Goal: Complete application form: Complete application form

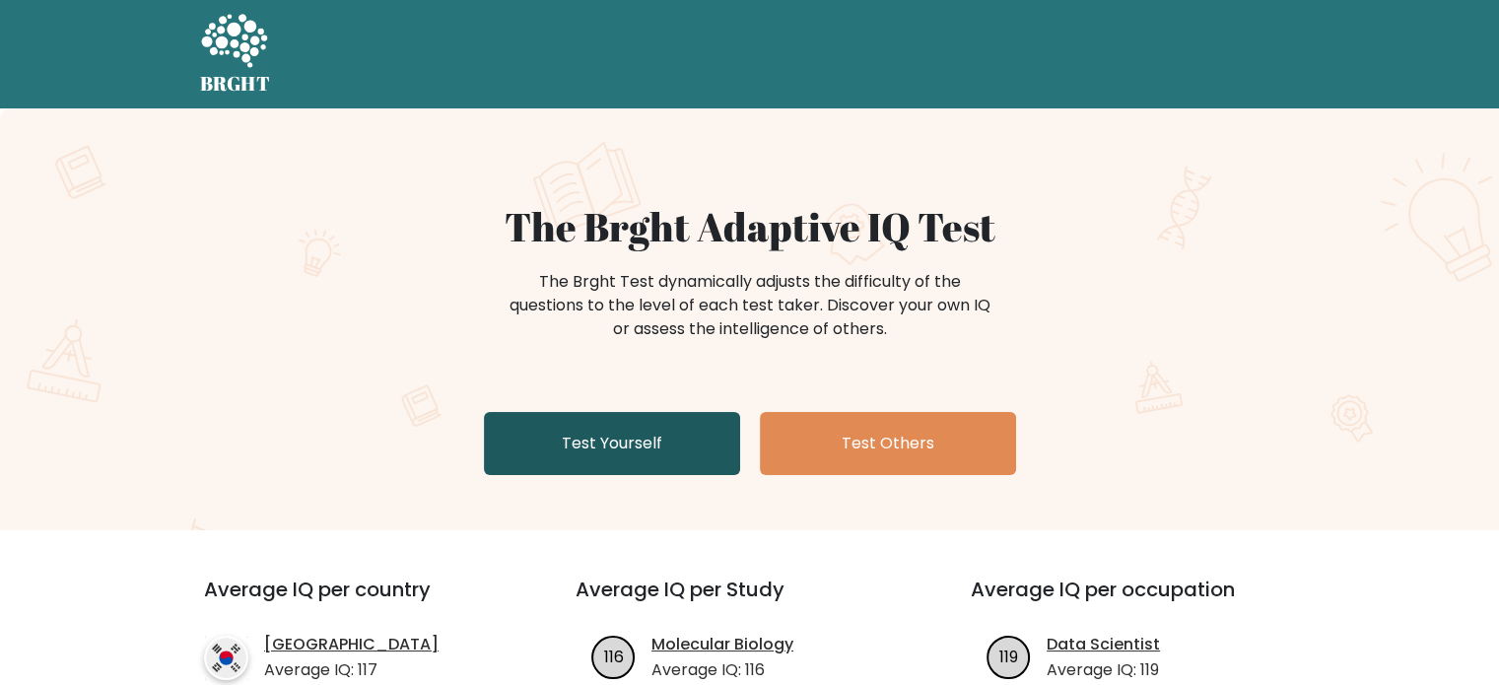
click at [631, 443] on link "Test Yourself" at bounding box center [612, 443] width 256 height 63
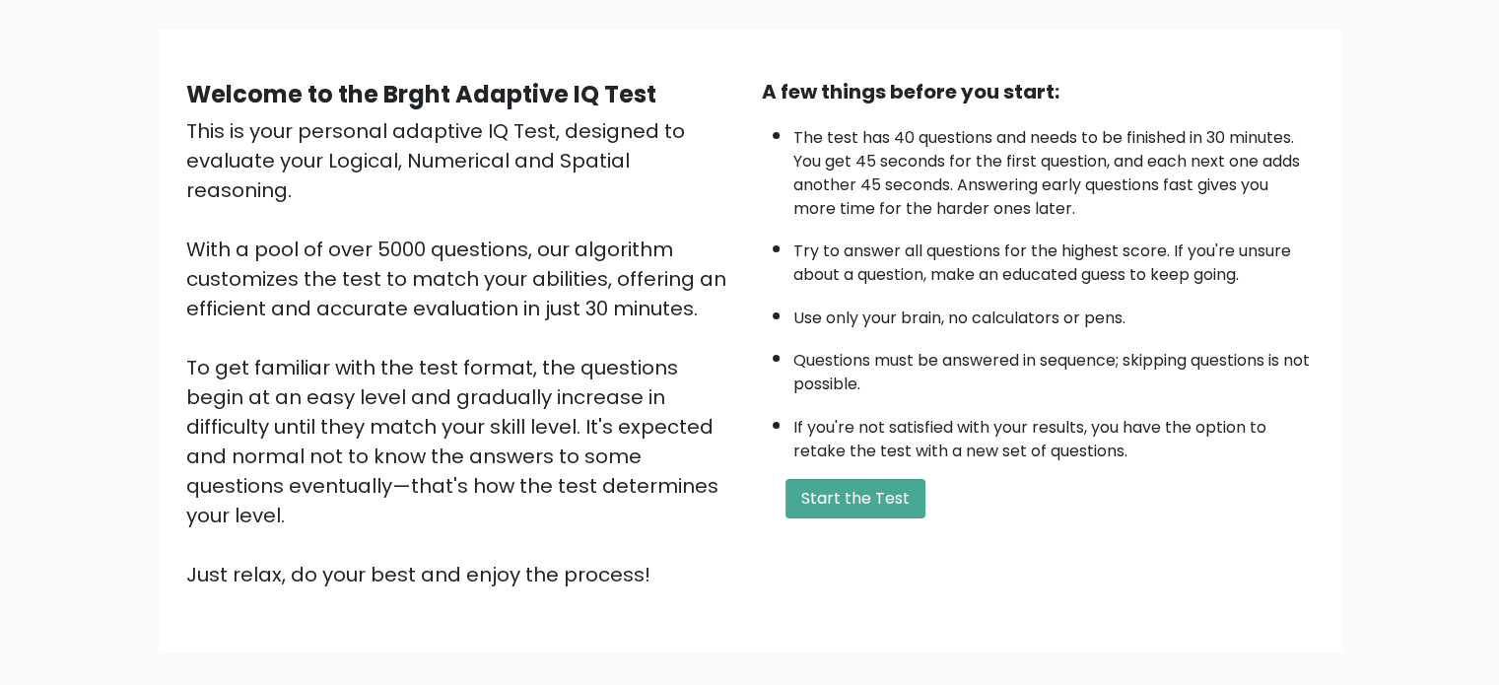
scroll to position [164, 0]
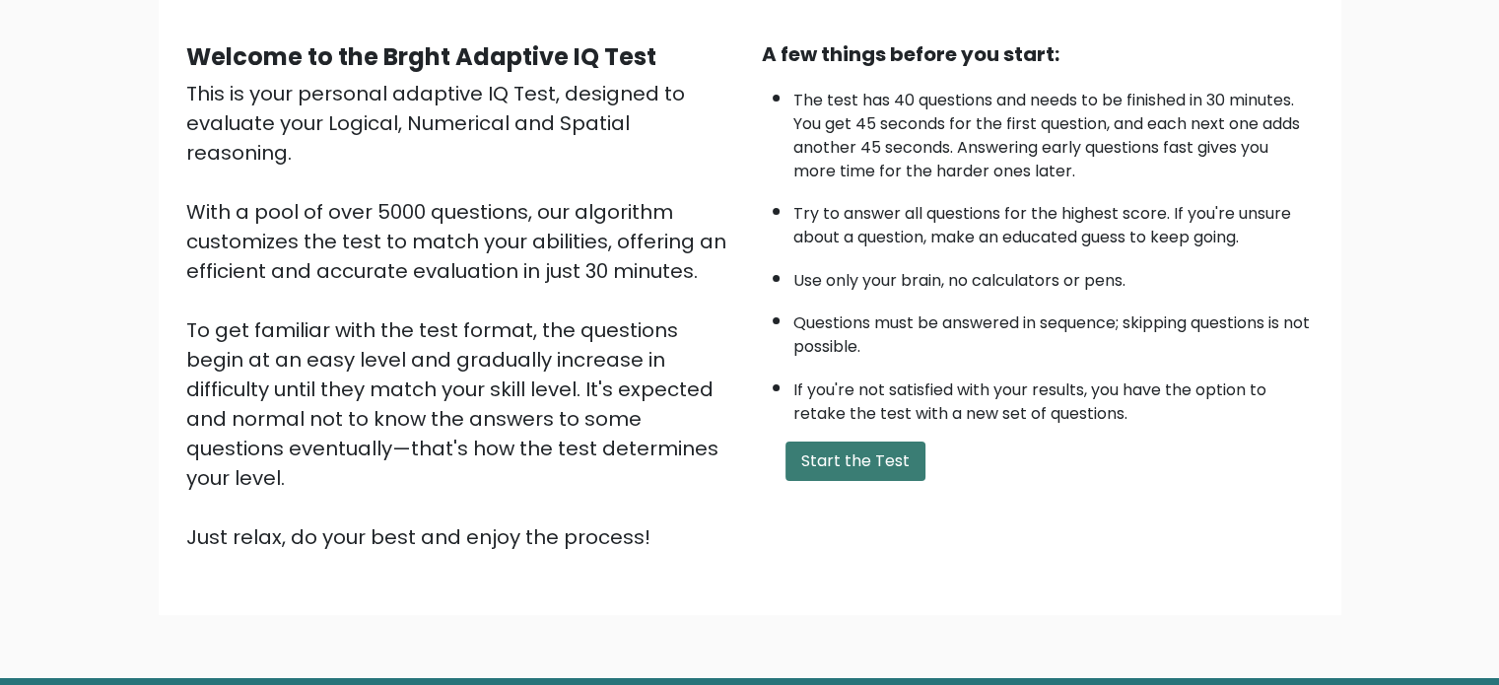
click at [856, 470] on button "Start the Test" at bounding box center [856, 461] width 140 height 39
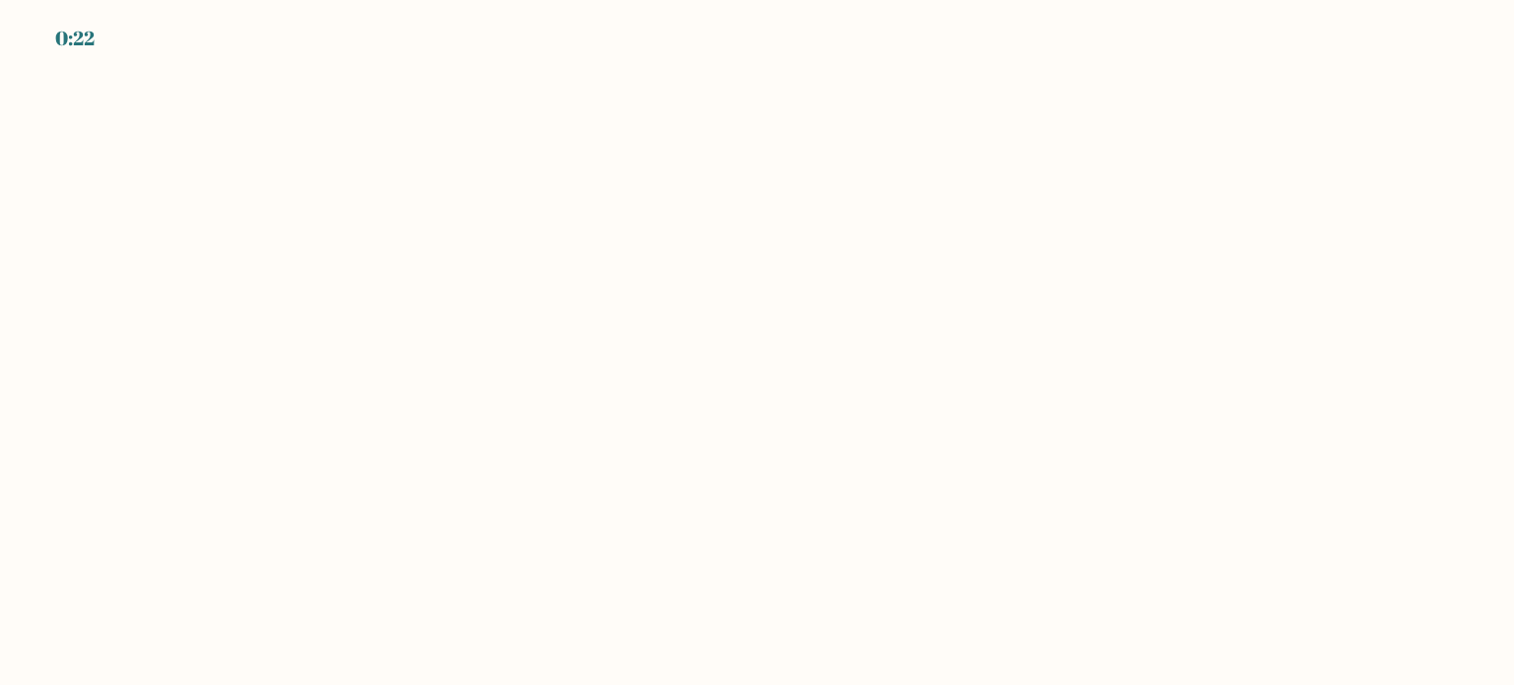
drag, startPoint x: 0, startPoint y: 0, endPoint x: 1089, endPoint y: 9, distance: 1089.3
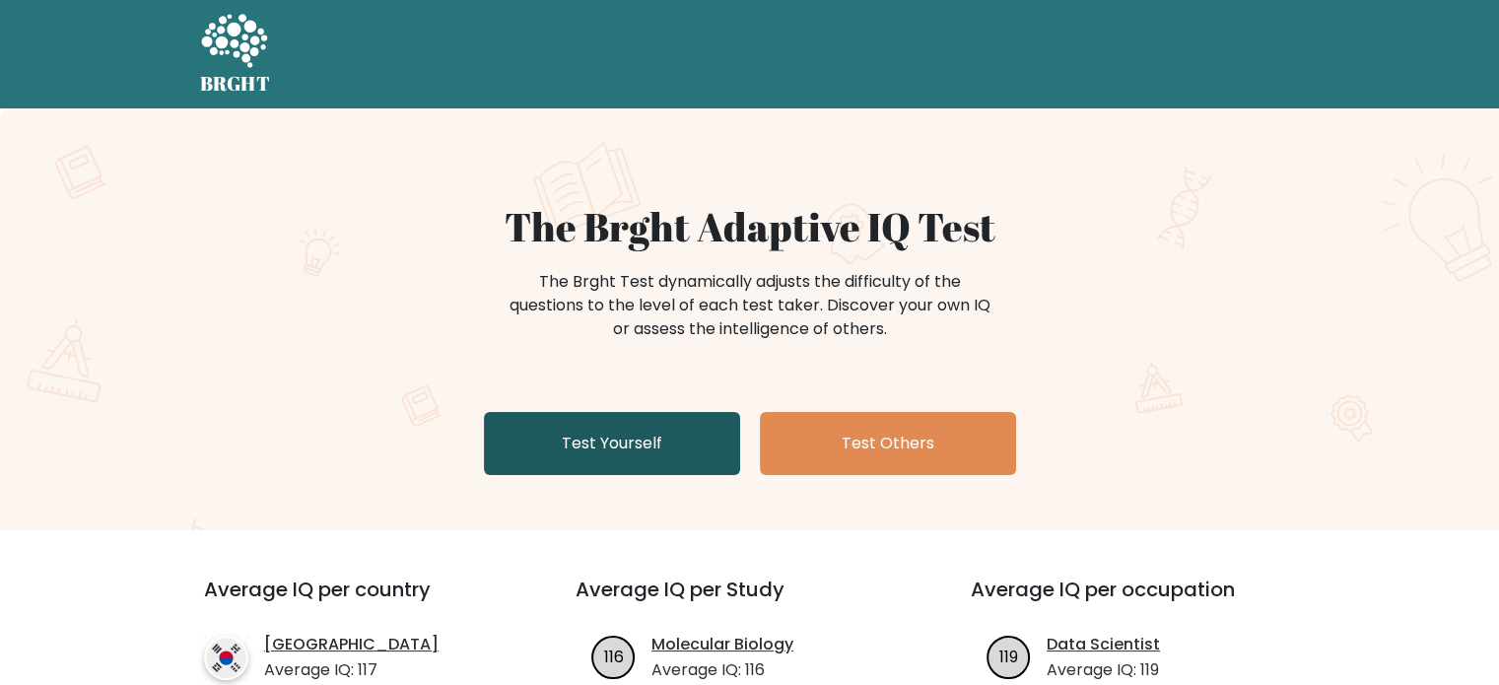
click at [655, 438] on link "Test Yourself" at bounding box center [612, 443] width 256 height 63
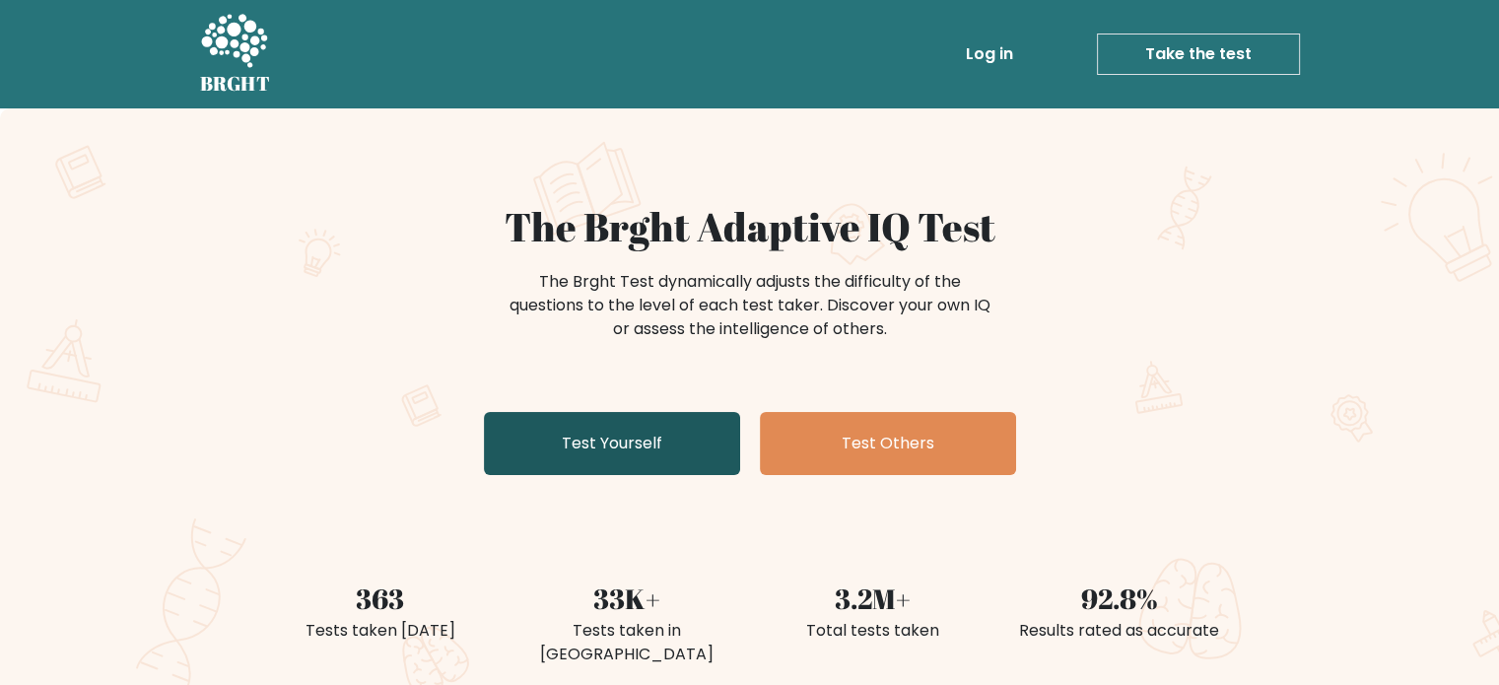
click at [634, 445] on link "Test Yourself" at bounding box center [612, 443] width 256 height 63
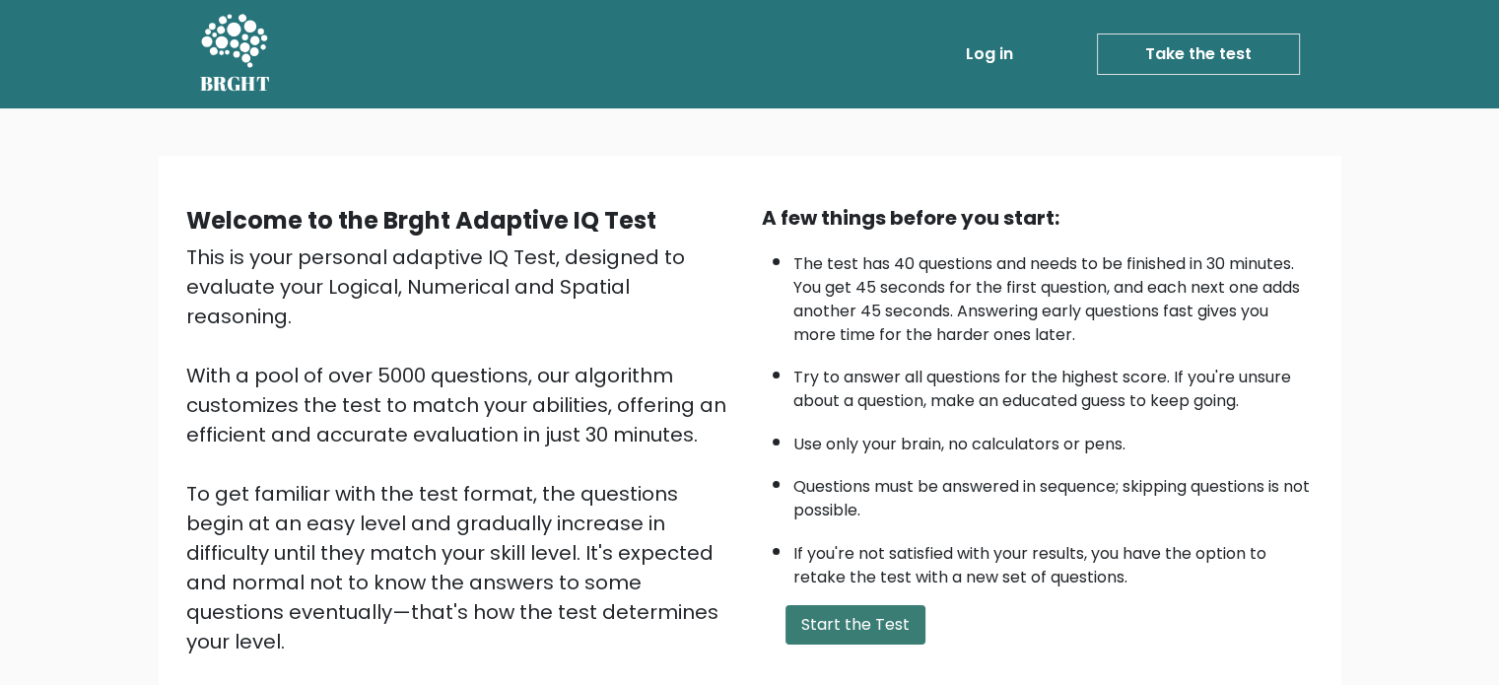
click at [867, 618] on button "Start the Test" at bounding box center [856, 624] width 140 height 39
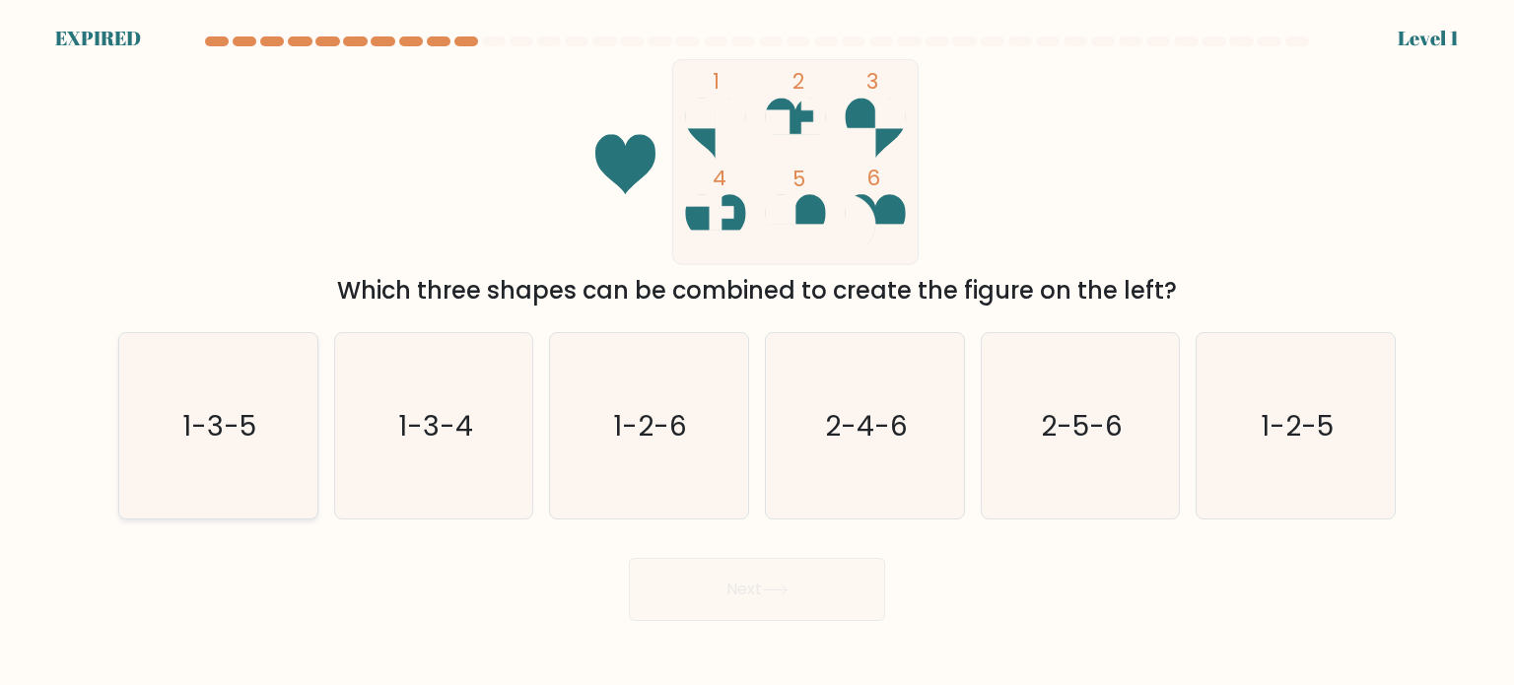
click at [253, 456] on icon "1-3-5" at bounding box center [217, 425] width 185 height 185
click at [757, 353] on input "a. 1-3-5" at bounding box center [757, 348] width 1 height 10
radio input "true"
click at [260, 460] on icon "1-3-5" at bounding box center [217, 425] width 183 height 183
click at [757, 353] on input "a. 1-3-5" at bounding box center [757, 348] width 1 height 10
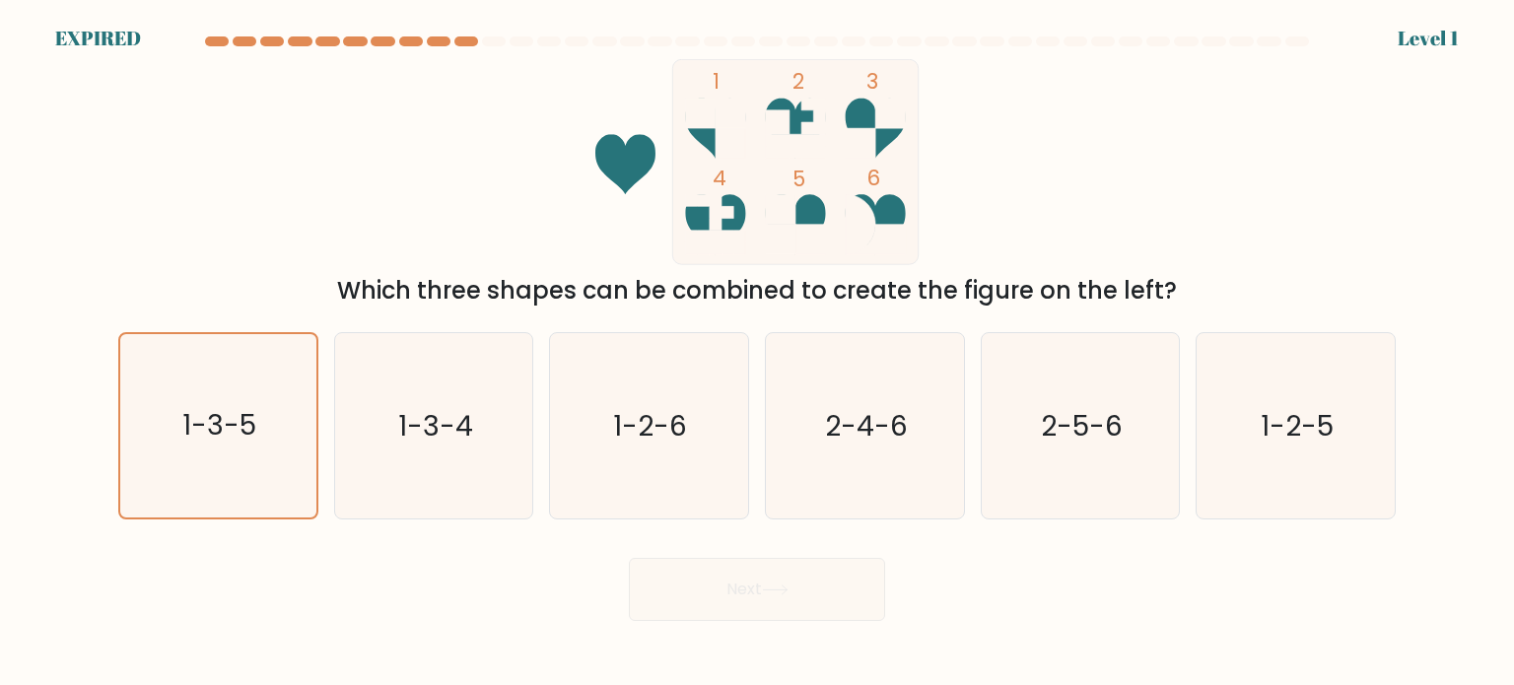
click at [765, 580] on div "Next" at bounding box center [756, 582] width 1301 height 78
click at [407, 408] on text "1-3-4" at bounding box center [435, 424] width 75 height 39
click at [757, 353] on input "b. 1-3-4" at bounding box center [757, 348] width 1 height 10
radio input "true"
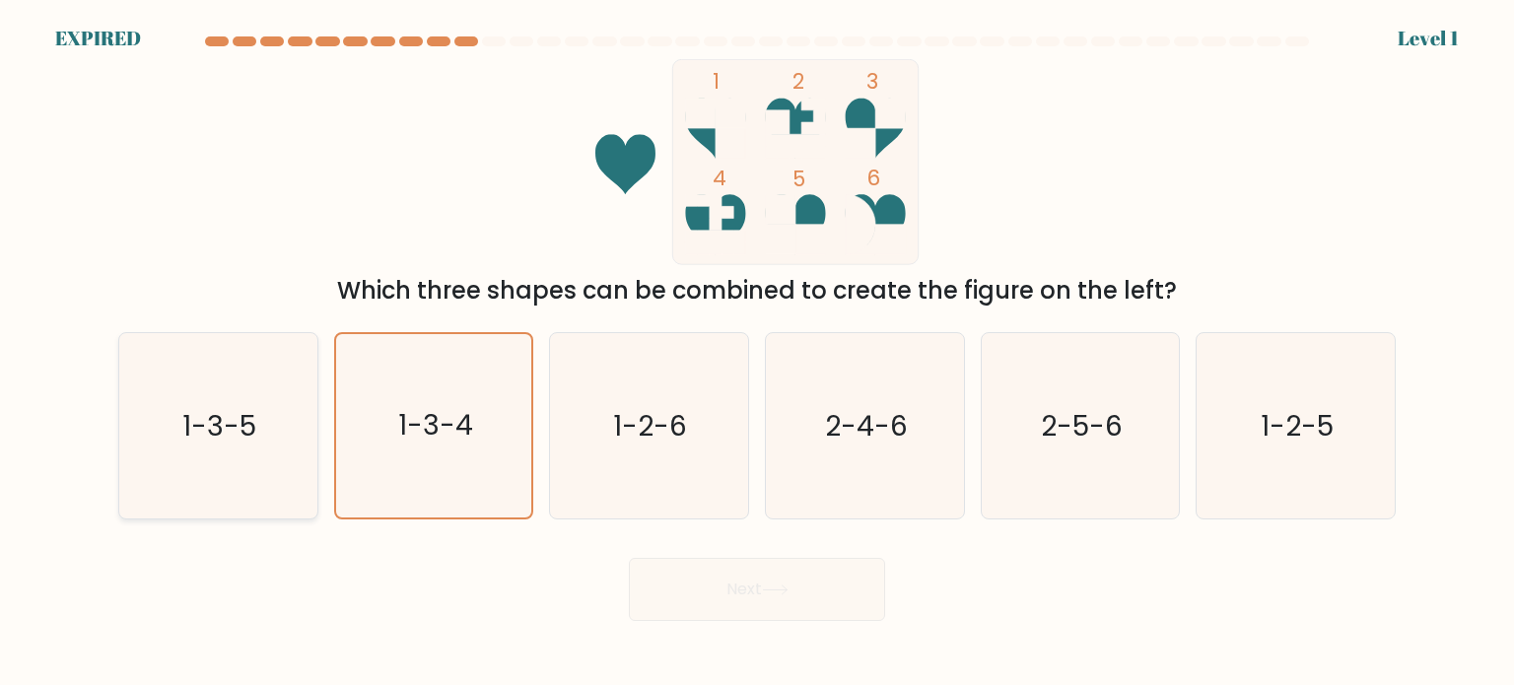
click at [281, 425] on icon "1-3-5" at bounding box center [217, 425] width 185 height 185
click at [757, 353] on input "a. 1-3-5" at bounding box center [757, 348] width 1 height 10
radio input "true"
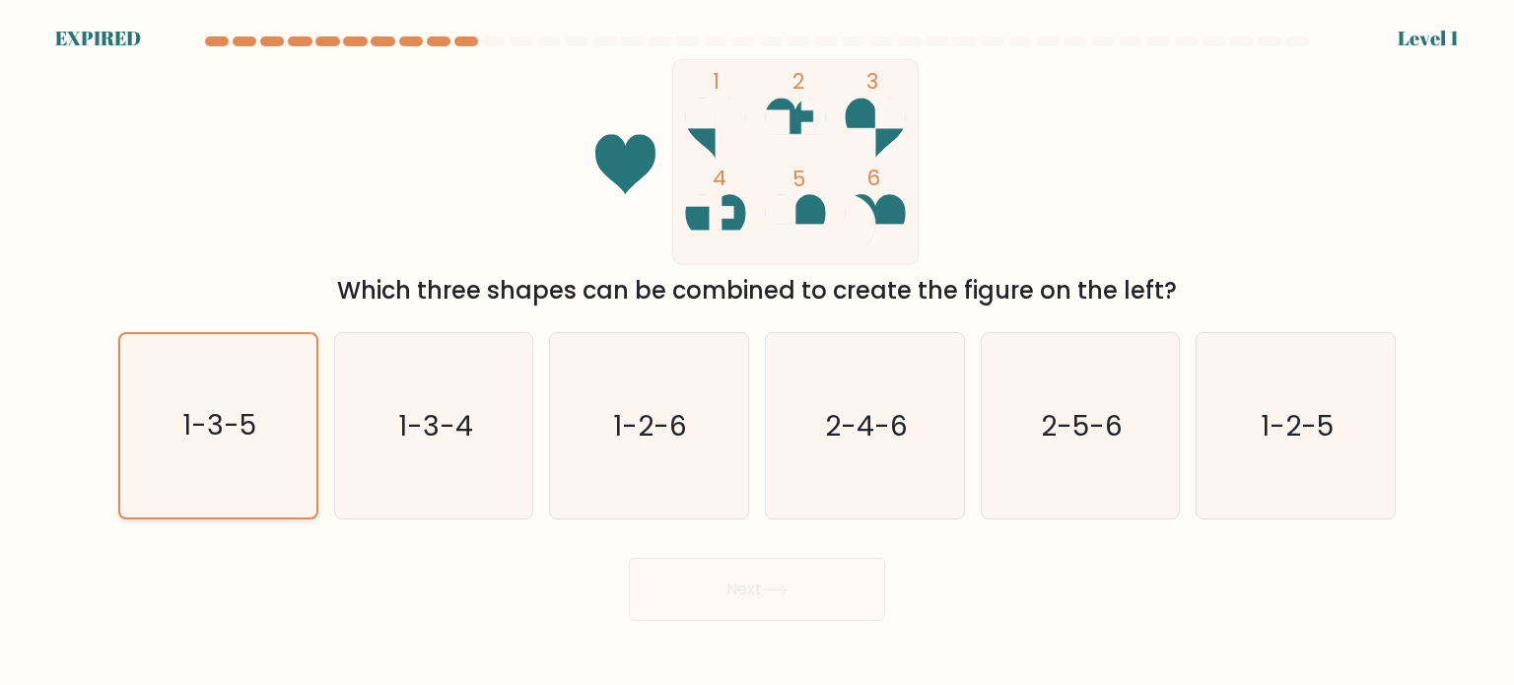
click at [281, 425] on icon "1-3-5" at bounding box center [217, 425] width 183 height 183
click at [757, 353] on input "a. 1-3-5" at bounding box center [757, 348] width 1 height 10
click at [281, 425] on icon "1-3-5" at bounding box center [217, 425] width 183 height 183
click at [757, 353] on input "a. 1-3-5" at bounding box center [757, 348] width 1 height 10
click at [281, 425] on icon "1-3-5" at bounding box center [217, 425] width 183 height 183
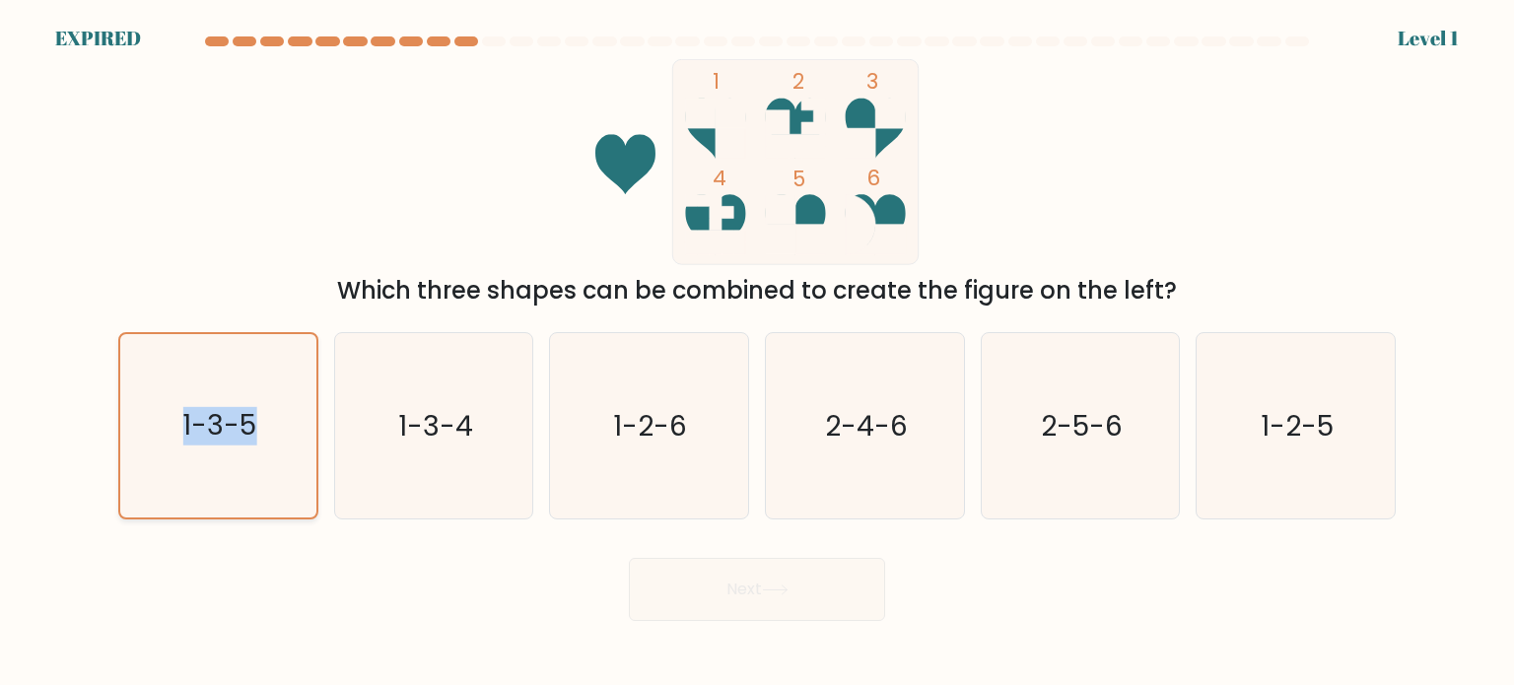
click at [757, 353] on input "a. 1-3-5" at bounding box center [757, 348] width 1 height 10
click at [281, 425] on icon "1-3-5" at bounding box center [217, 425] width 183 height 183
click at [757, 353] on input "a. 1-3-5" at bounding box center [757, 348] width 1 height 10
click at [790, 557] on div "Next" at bounding box center [756, 582] width 1301 height 78
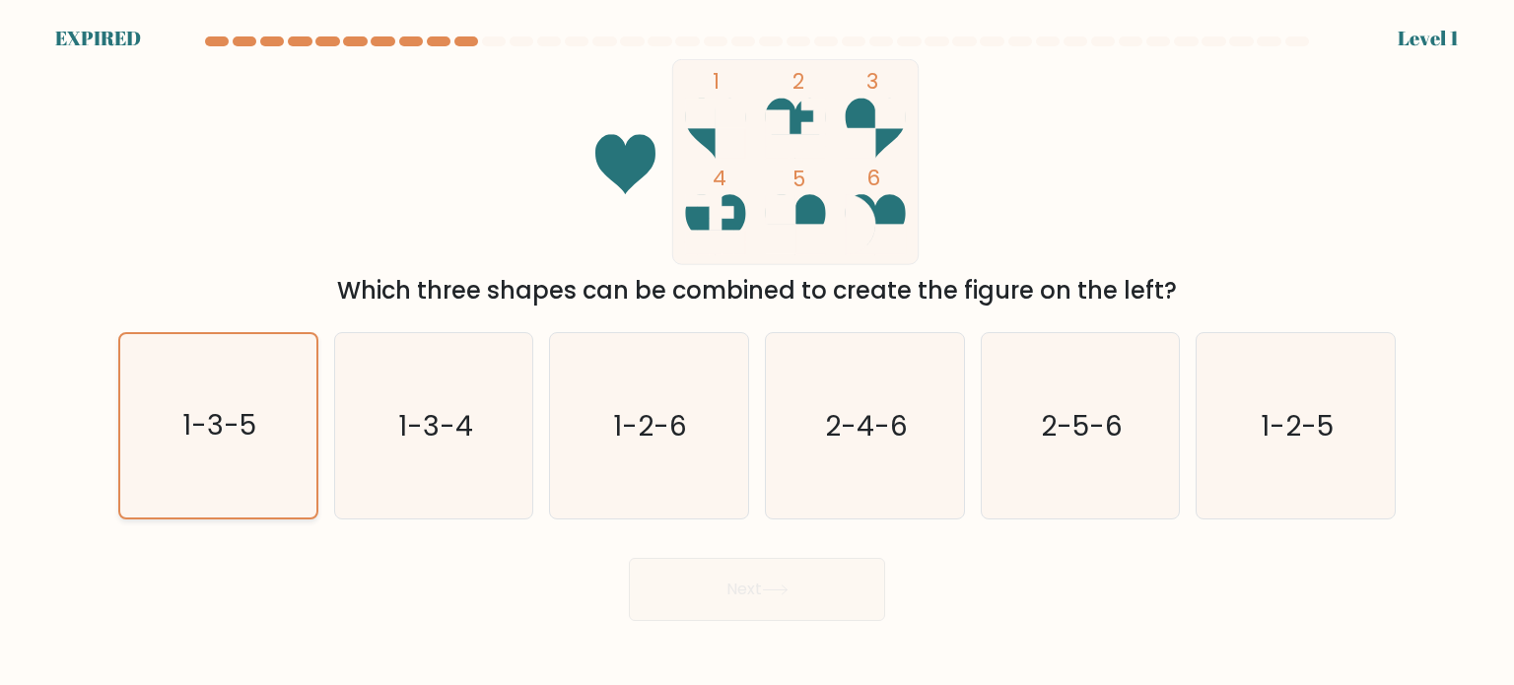
click at [268, 410] on icon "1-3-5" at bounding box center [217, 425] width 183 height 183
click at [757, 353] on input "a. 1-3-5" at bounding box center [757, 348] width 1 height 10
click at [843, 585] on div "Next" at bounding box center [756, 582] width 1301 height 78
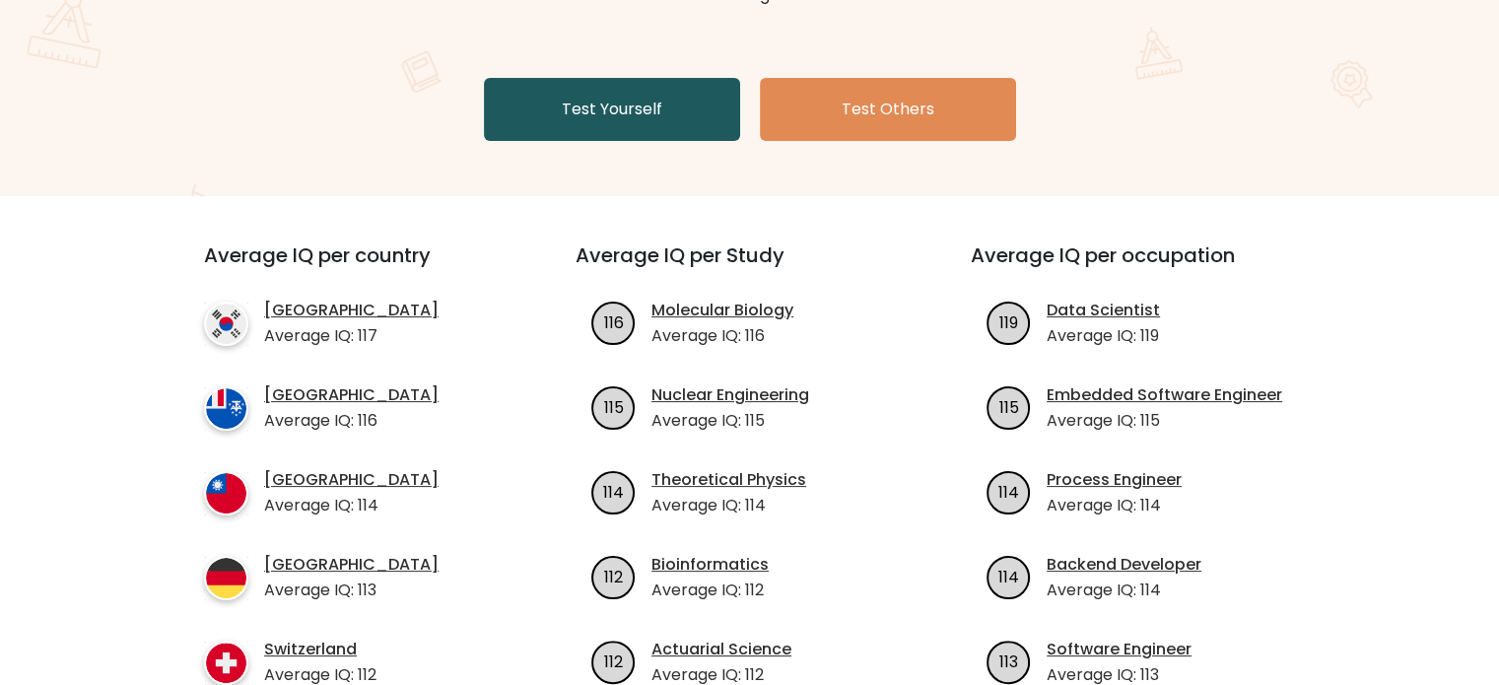
scroll to position [330, 0]
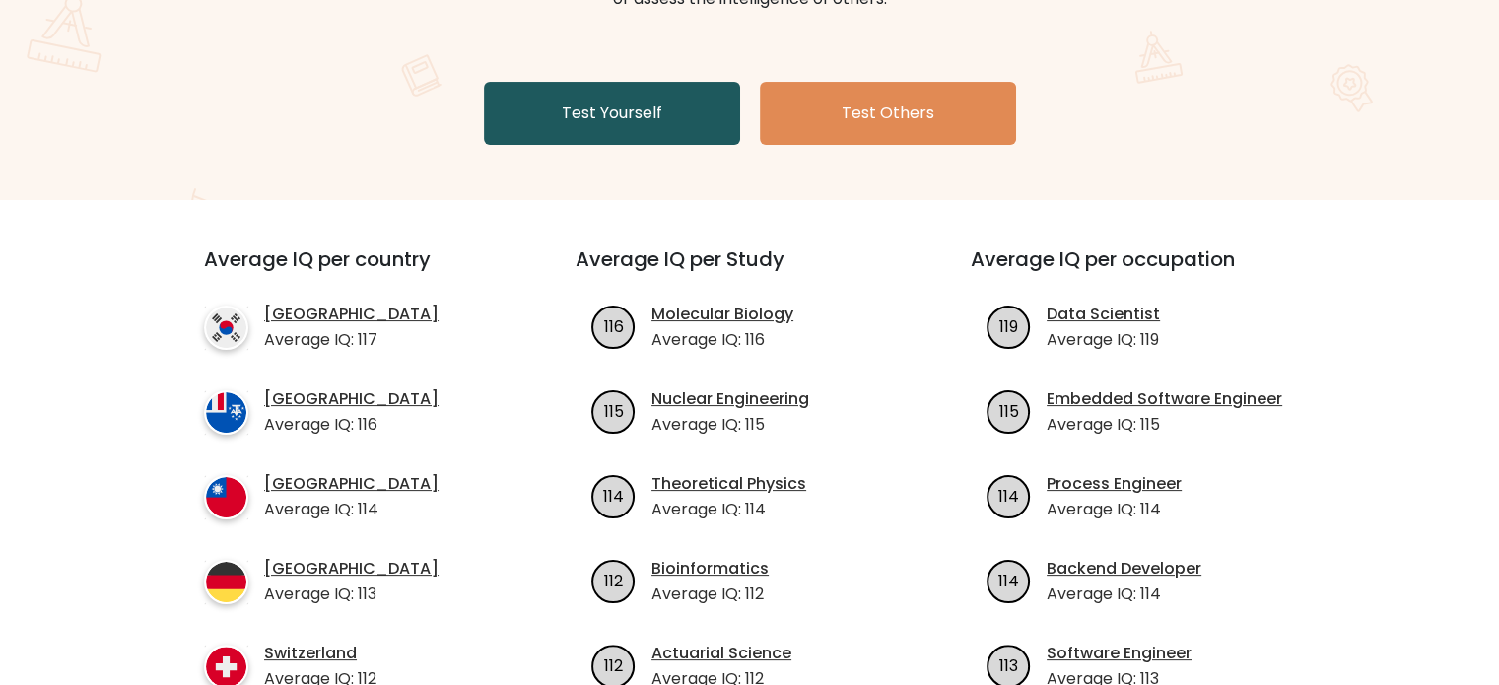
click at [595, 119] on link "Test Yourself" at bounding box center [612, 113] width 256 height 63
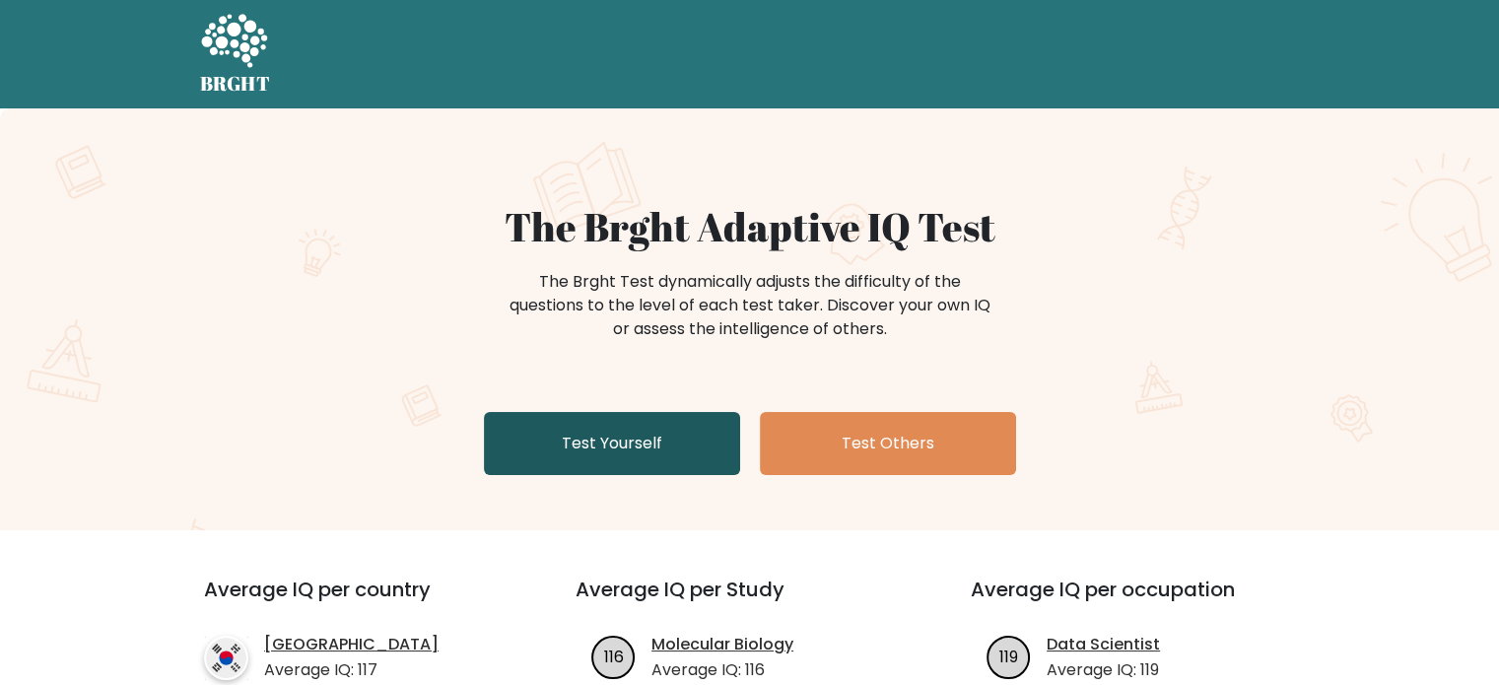
click at [631, 429] on link "Test Yourself" at bounding box center [612, 443] width 256 height 63
